Goal: Information Seeking & Learning: Learn about a topic

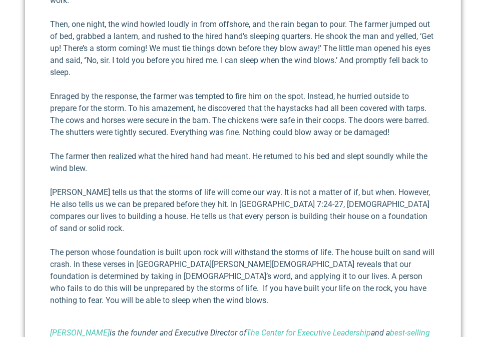
scroll to position [350, 0]
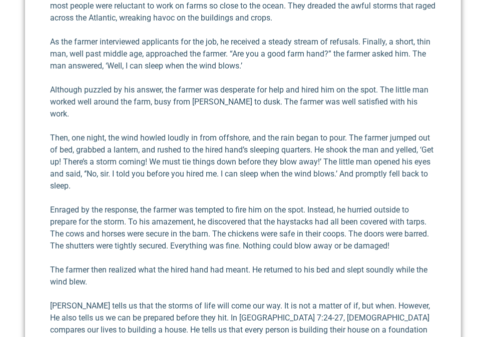
type input "faith"
type input "foo"
type input "ref"
type input "[DEMOGRAPHIC_DATA]"
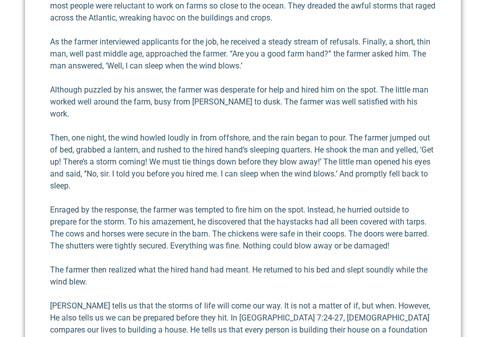
type input "chri"
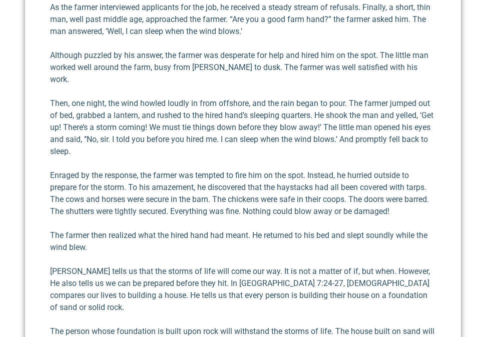
scroll to position [400, 0]
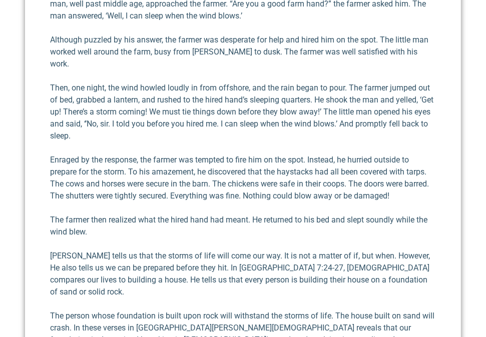
type input "refle"
type input "refl"
type input "plann"
type input "preparation"
click at [278, 170] on p "Enraged by the response, the farmer was tempted to fire him on the spot. Instea…" at bounding box center [243, 178] width 386 height 48
